Goal: Check status: Check status

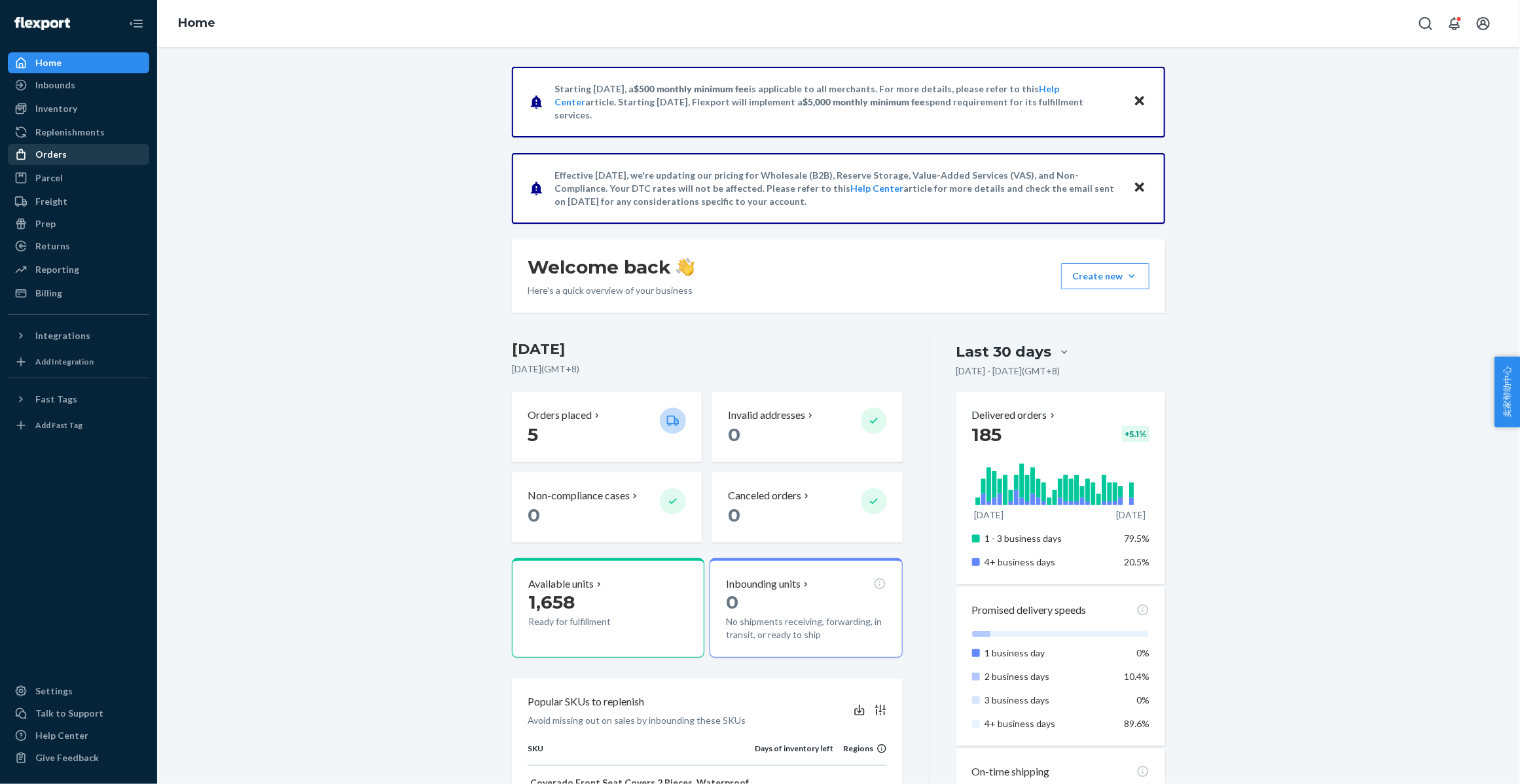
click at [73, 159] on div "Orders" at bounding box center [78, 154] width 138 height 18
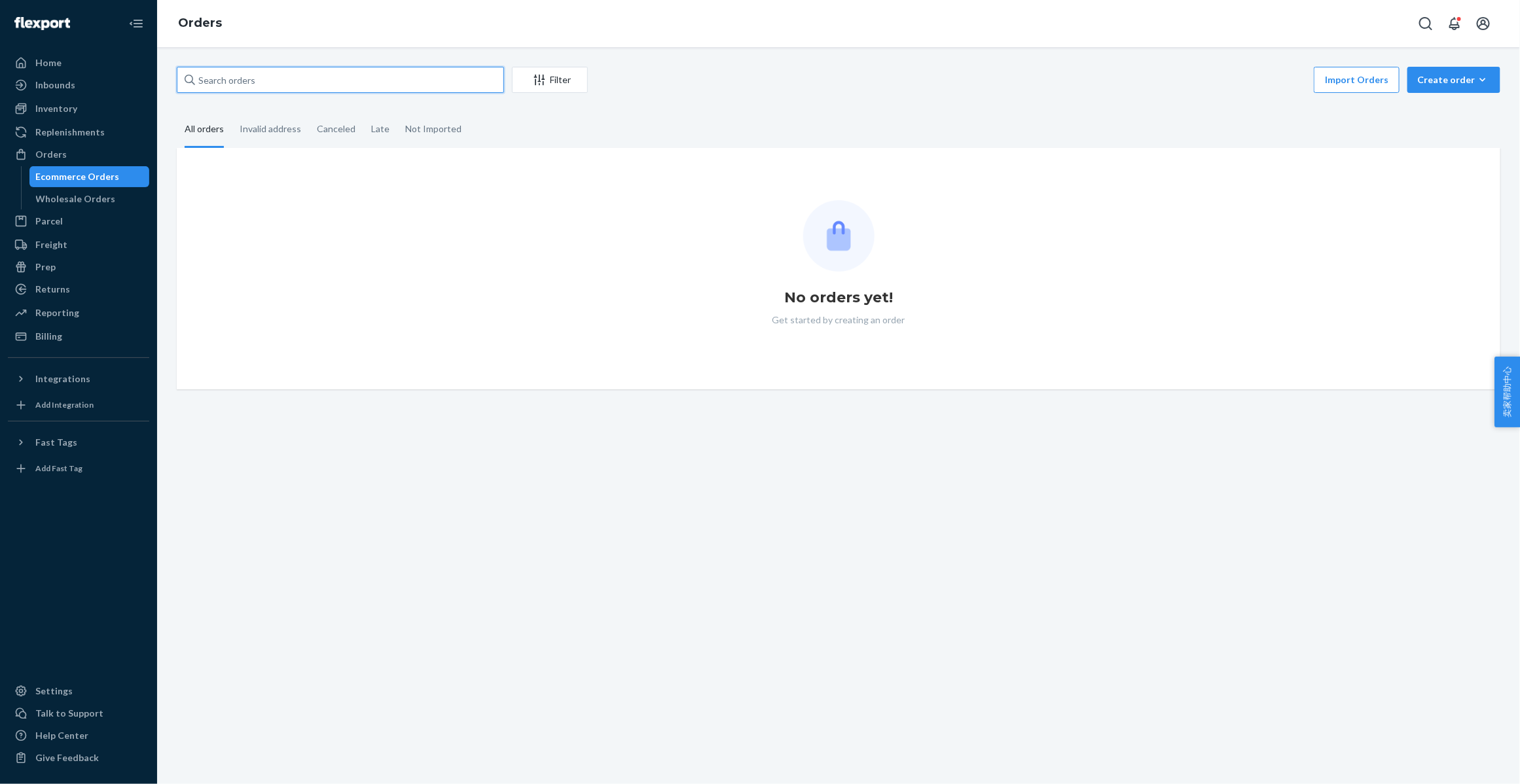
click at [284, 82] on input "text" at bounding box center [340, 80] width 328 height 27
paste input "DY4SB9XLV8Q"
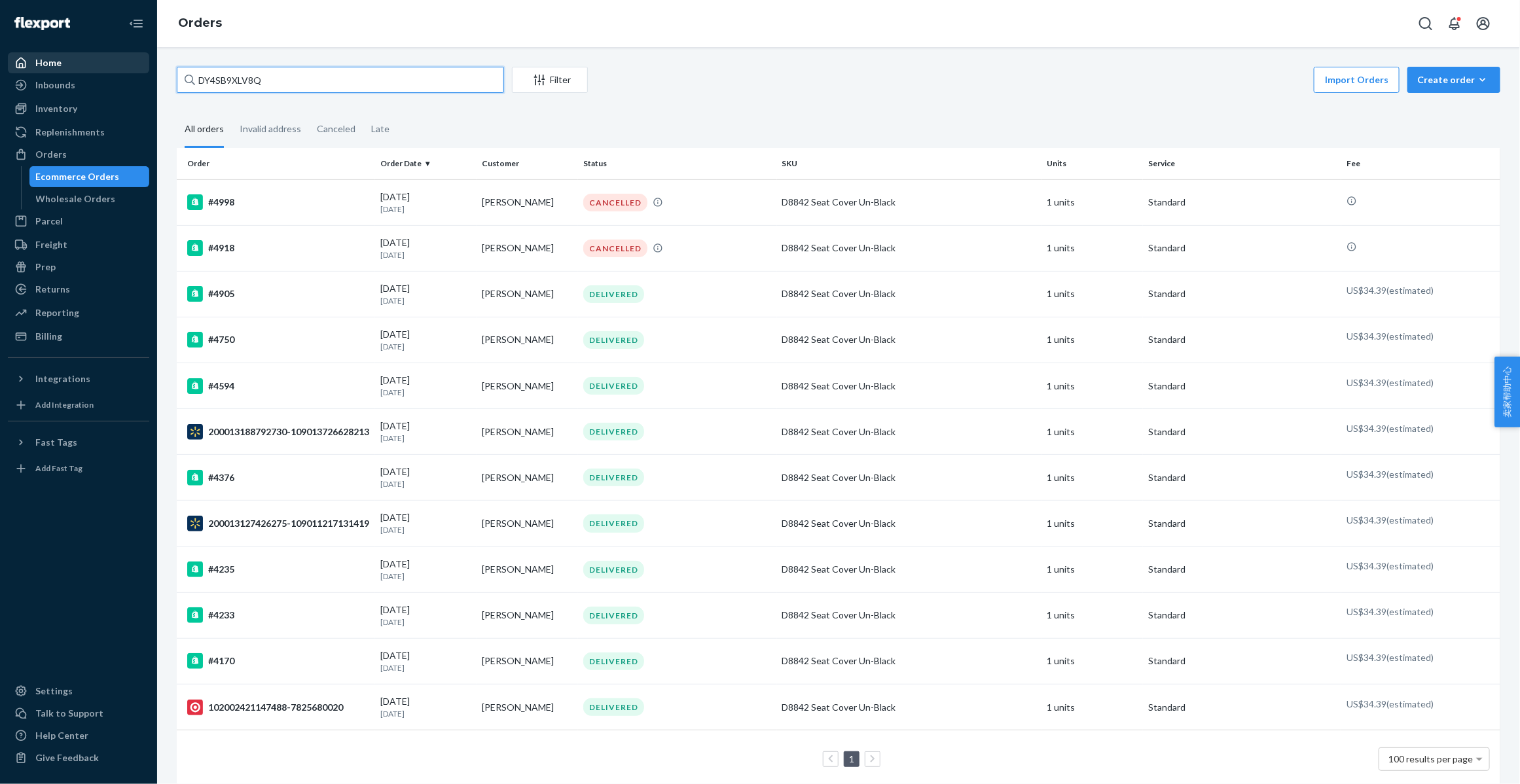
drag, startPoint x: 267, startPoint y: 77, endPoint x: 112, endPoint y: 56, distance: 156.4
click at [112, 56] on div "Home Inbounds Shipping Plans Problems Inventory Products Replenishments Orders …" at bounding box center [760, 392] width 1520 height 784
paste input "text"
drag, startPoint x: 291, startPoint y: 80, endPoint x: 279, endPoint y: 80, distance: 12.0
click at [279, 80] on input "DY4SB9XLV8Q" at bounding box center [340, 80] width 328 height 27
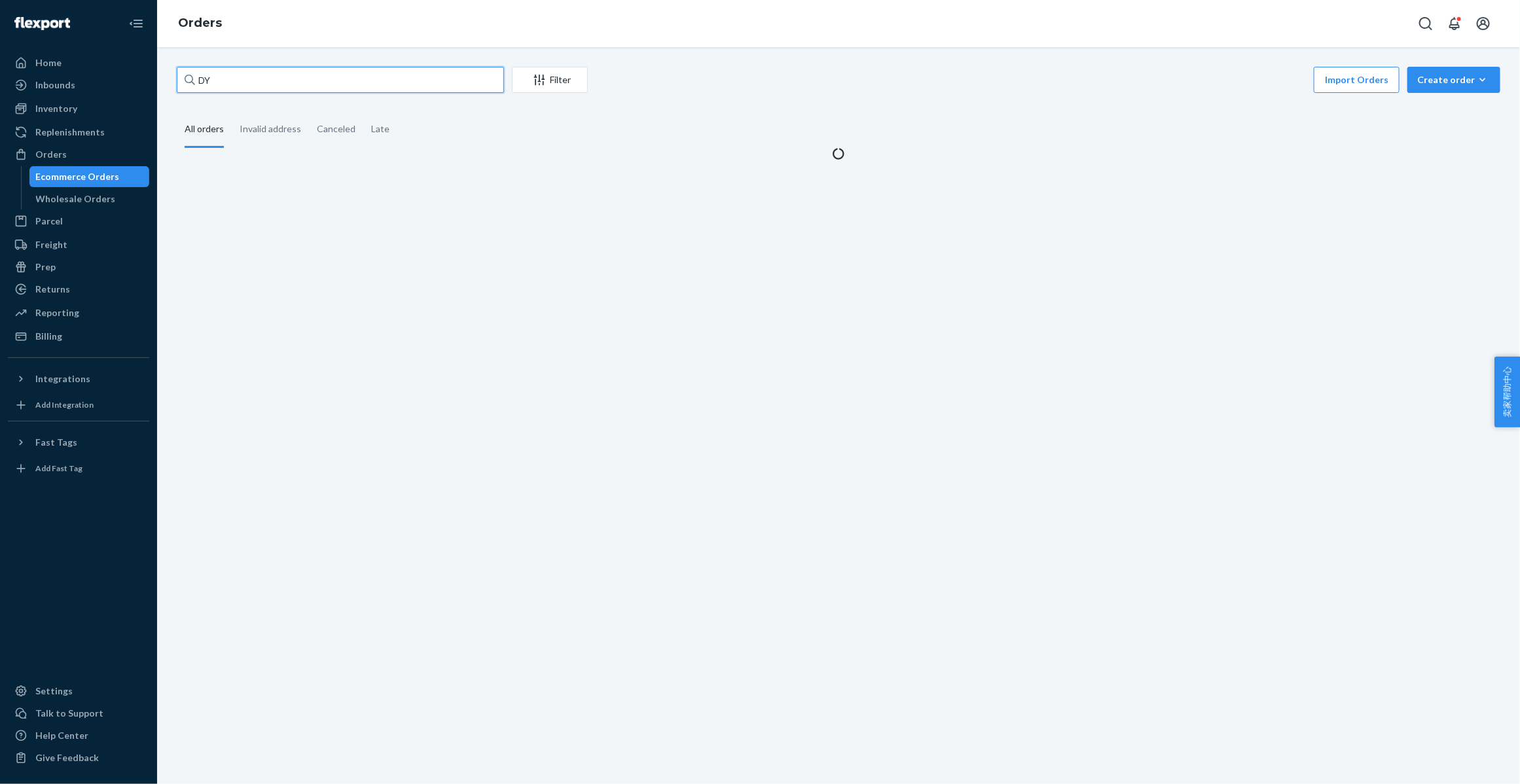
type input "D"
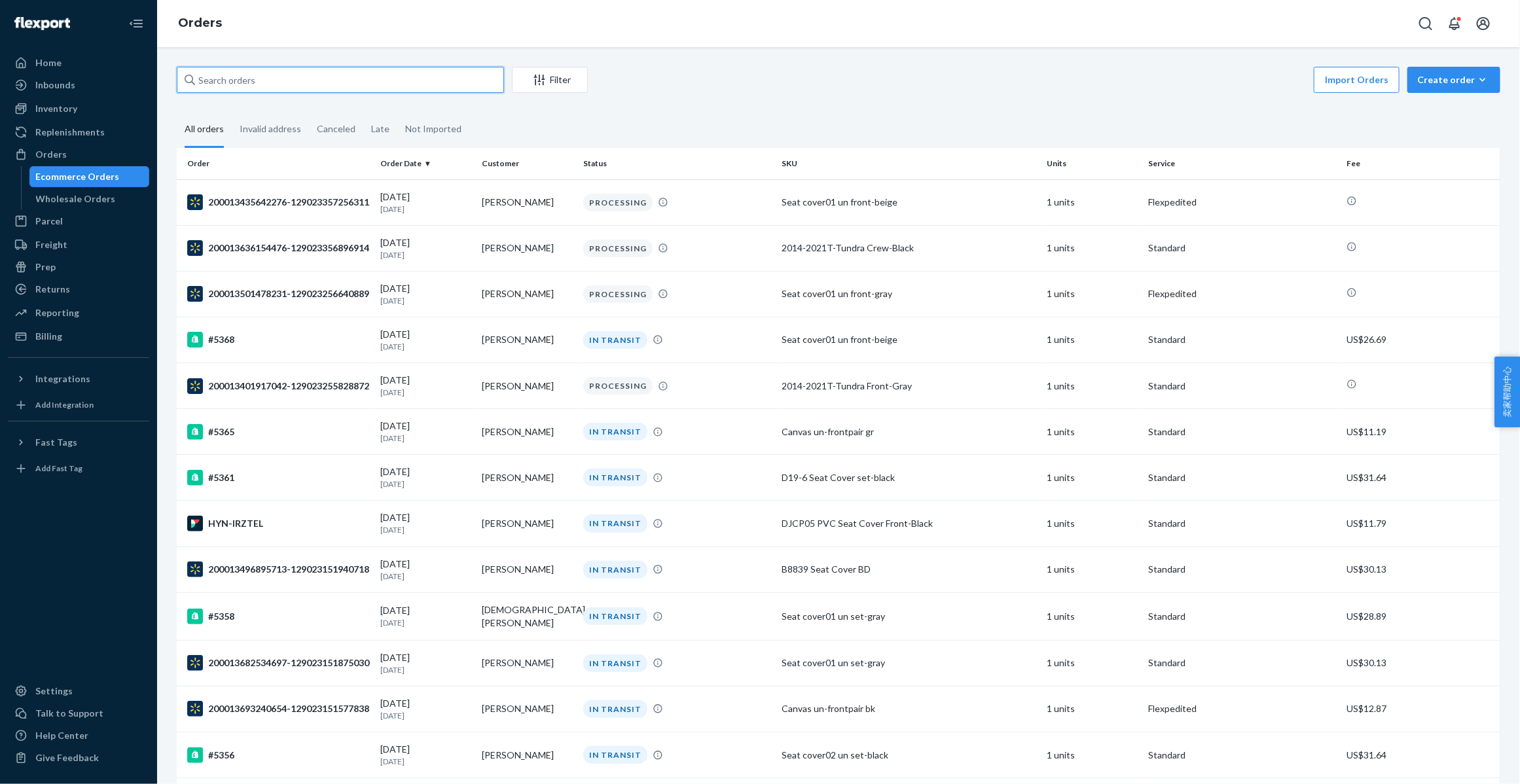
click at [238, 80] on input "text" at bounding box center [340, 80] width 328 height 27
paste input "DY4SB9XLV8Q"
type input "DY4SB9XLV8Q"
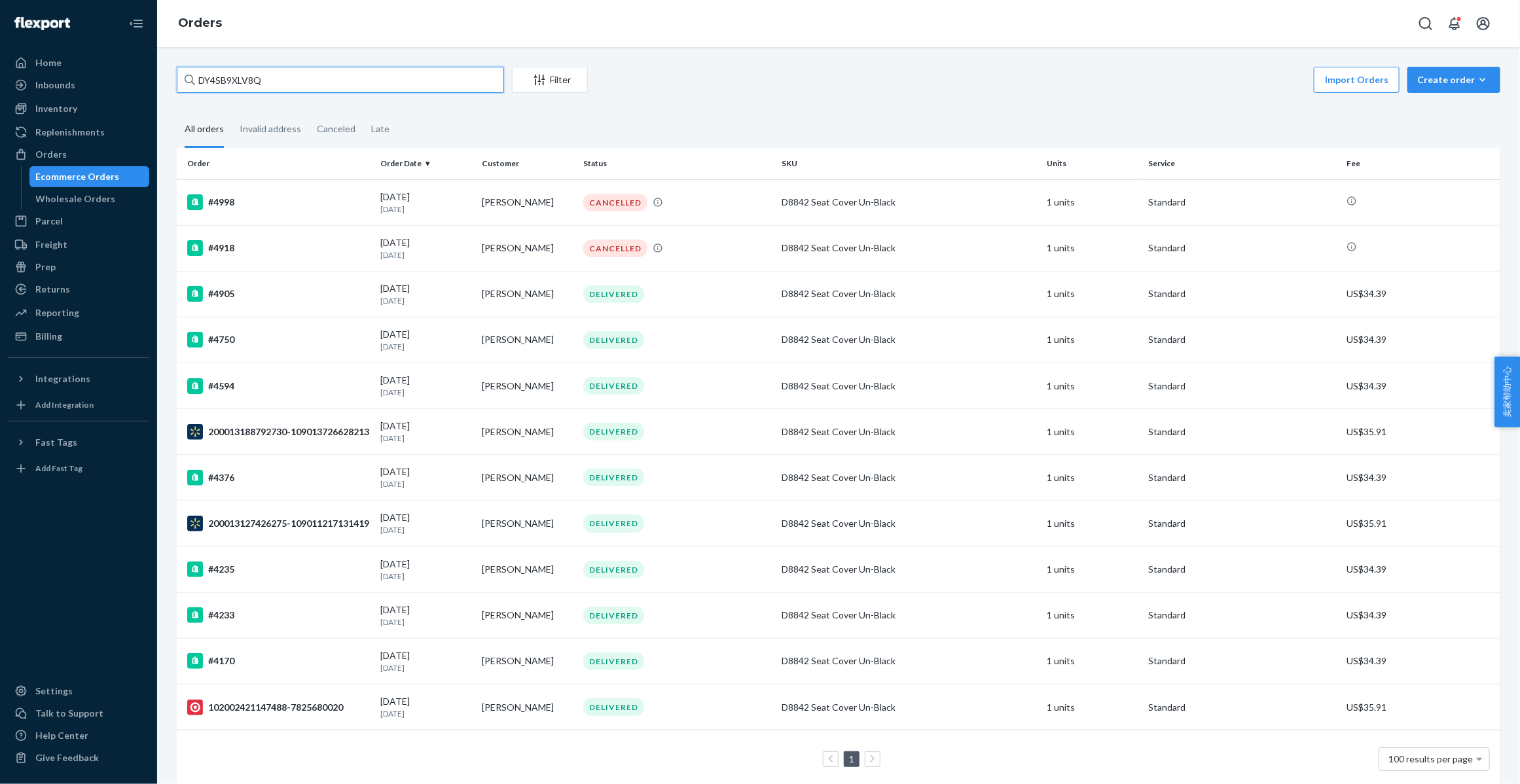
drag, startPoint x: 284, startPoint y: 85, endPoint x: -5, endPoint y: 60, distance: 290.1
click at [0, 60] on html "Home Inbounds Shipping Plans Problems Inventory Products Replenishments Orders …" at bounding box center [760, 392] width 1520 height 784
